Goal: Find specific page/section: Find specific page/section

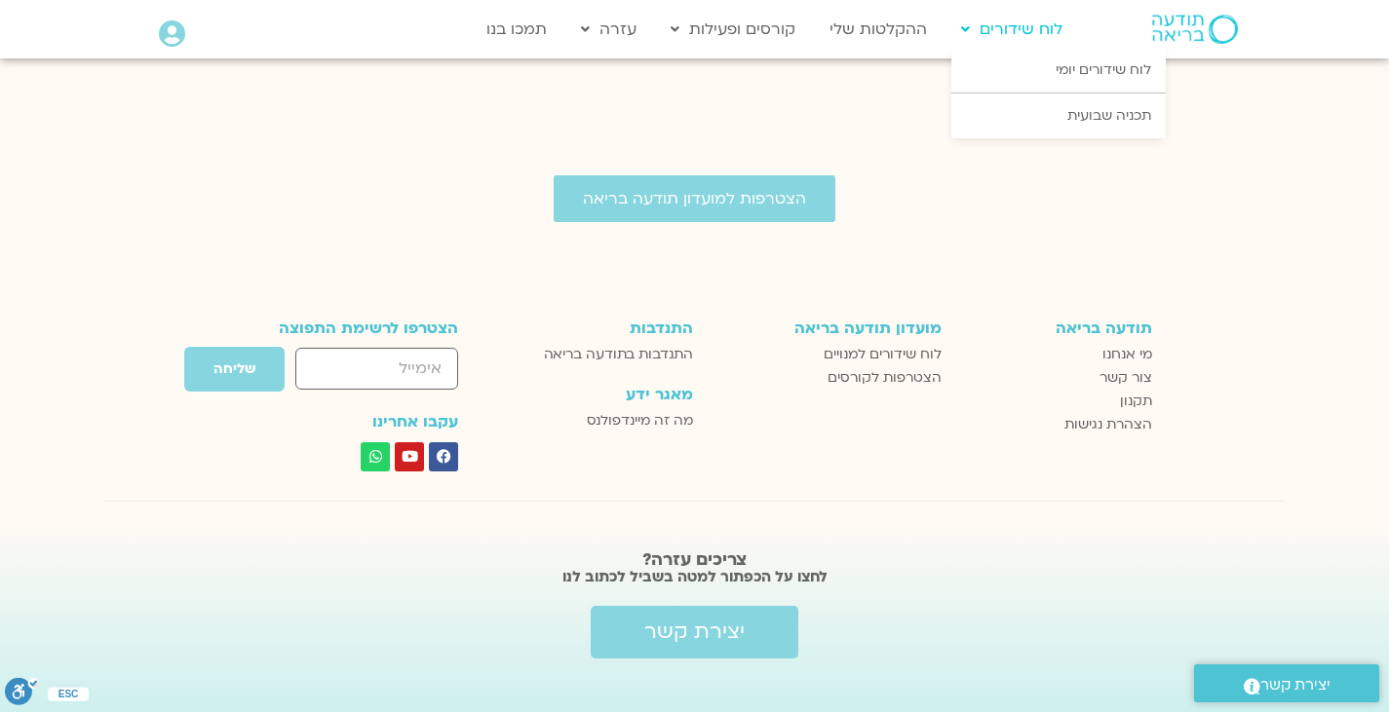
scroll to position [2646, 0]
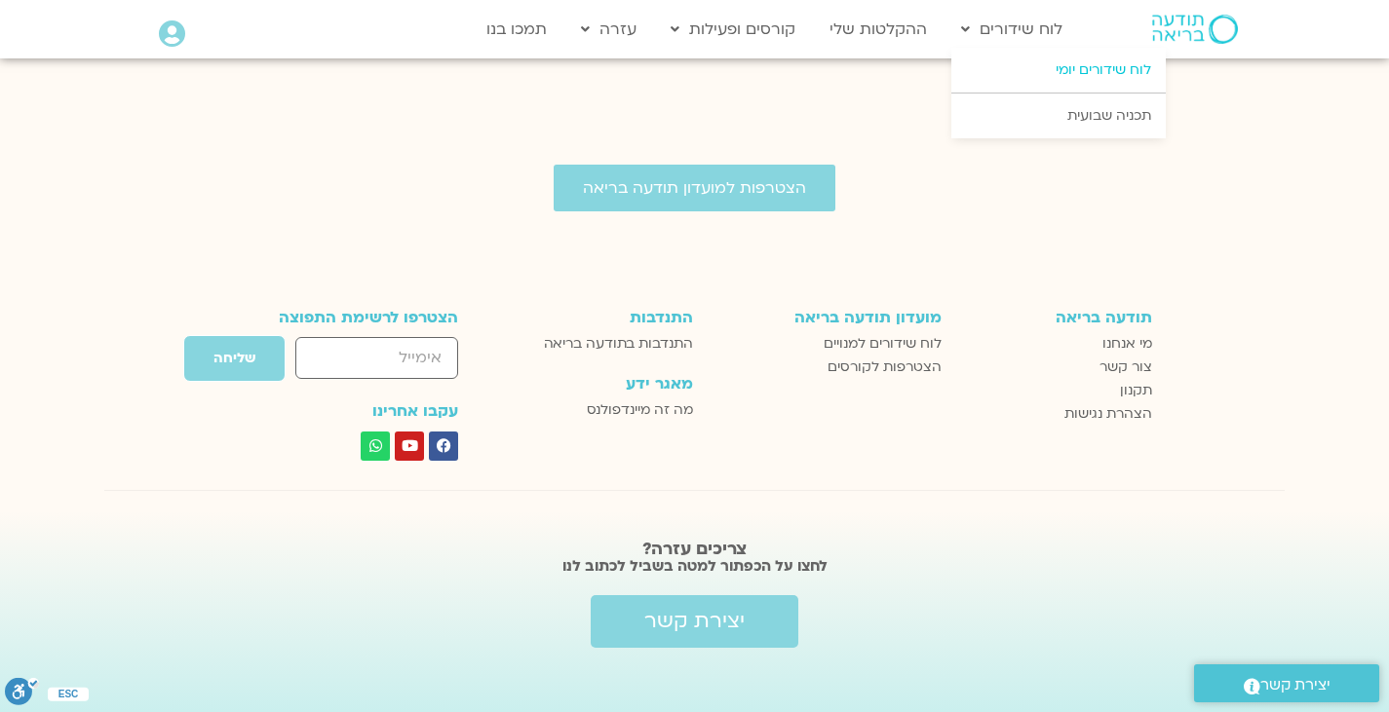
click at [1069, 60] on link "לוח שידורים יומי" at bounding box center [1058, 70] width 214 height 45
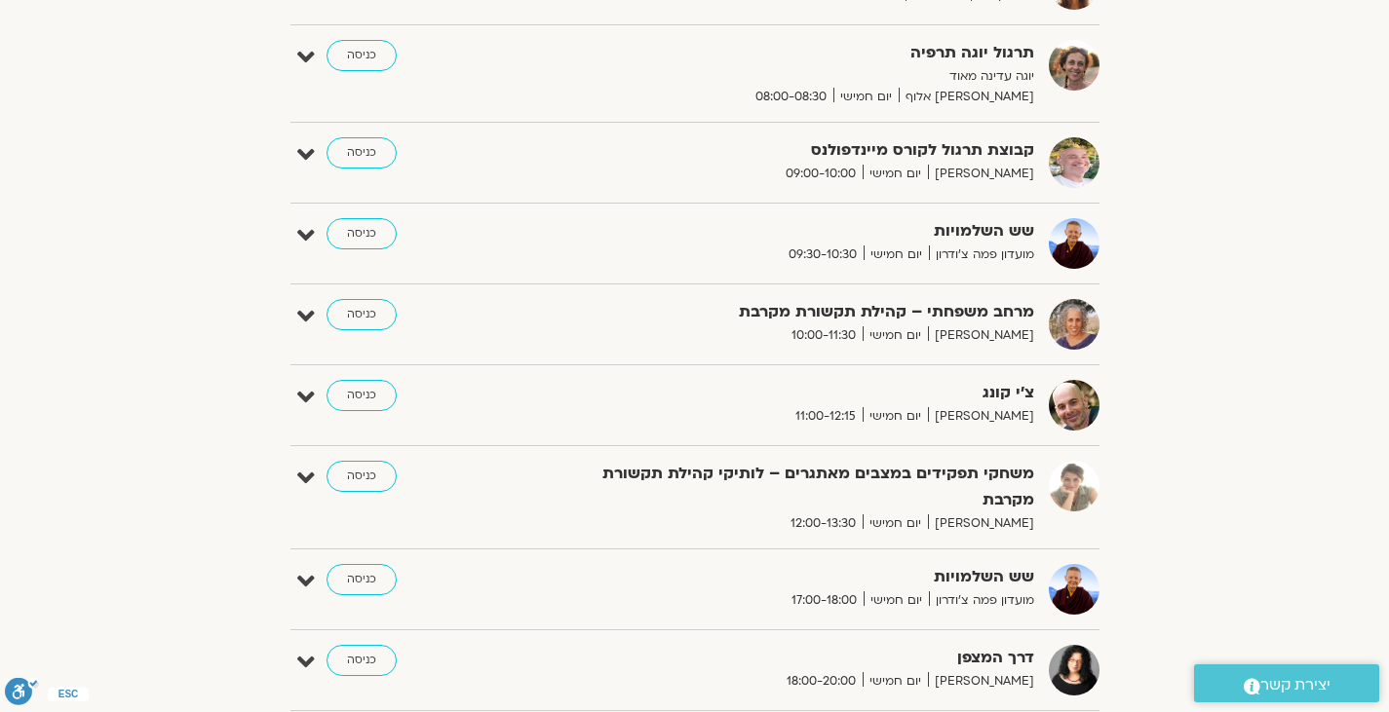
scroll to position [562, 0]
click at [352, 148] on link "כניסה" at bounding box center [361, 153] width 70 height 31
